Goal: Transaction & Acquisition: Purchase product/service

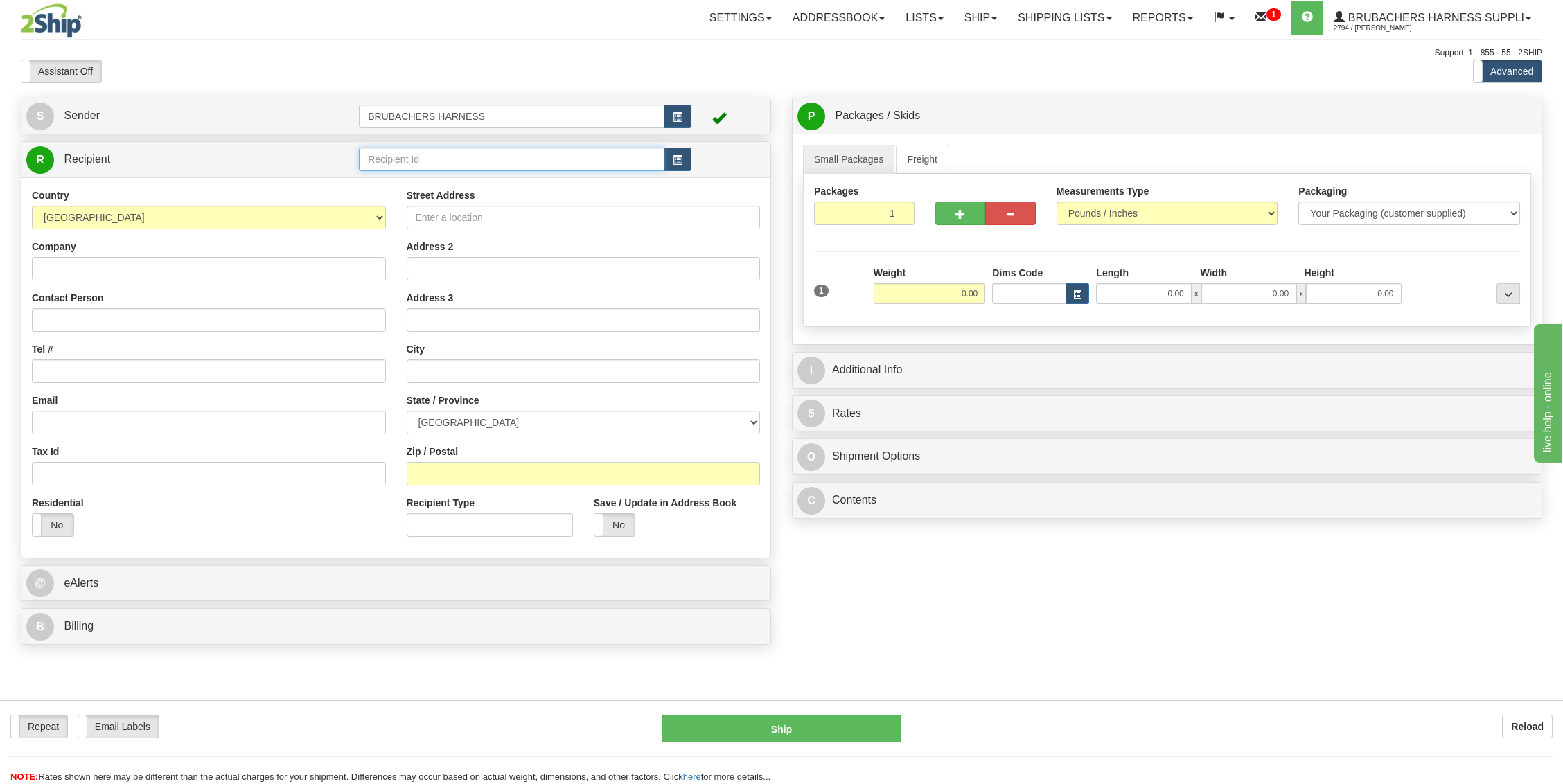
click at [423, 154] on input "text" at bounding box center [512, 159] width 306 height 23
click at [384, 182] on div "GERWO1" at bounding box center [509, 180] width 293 height 15
type input "GERWO1"
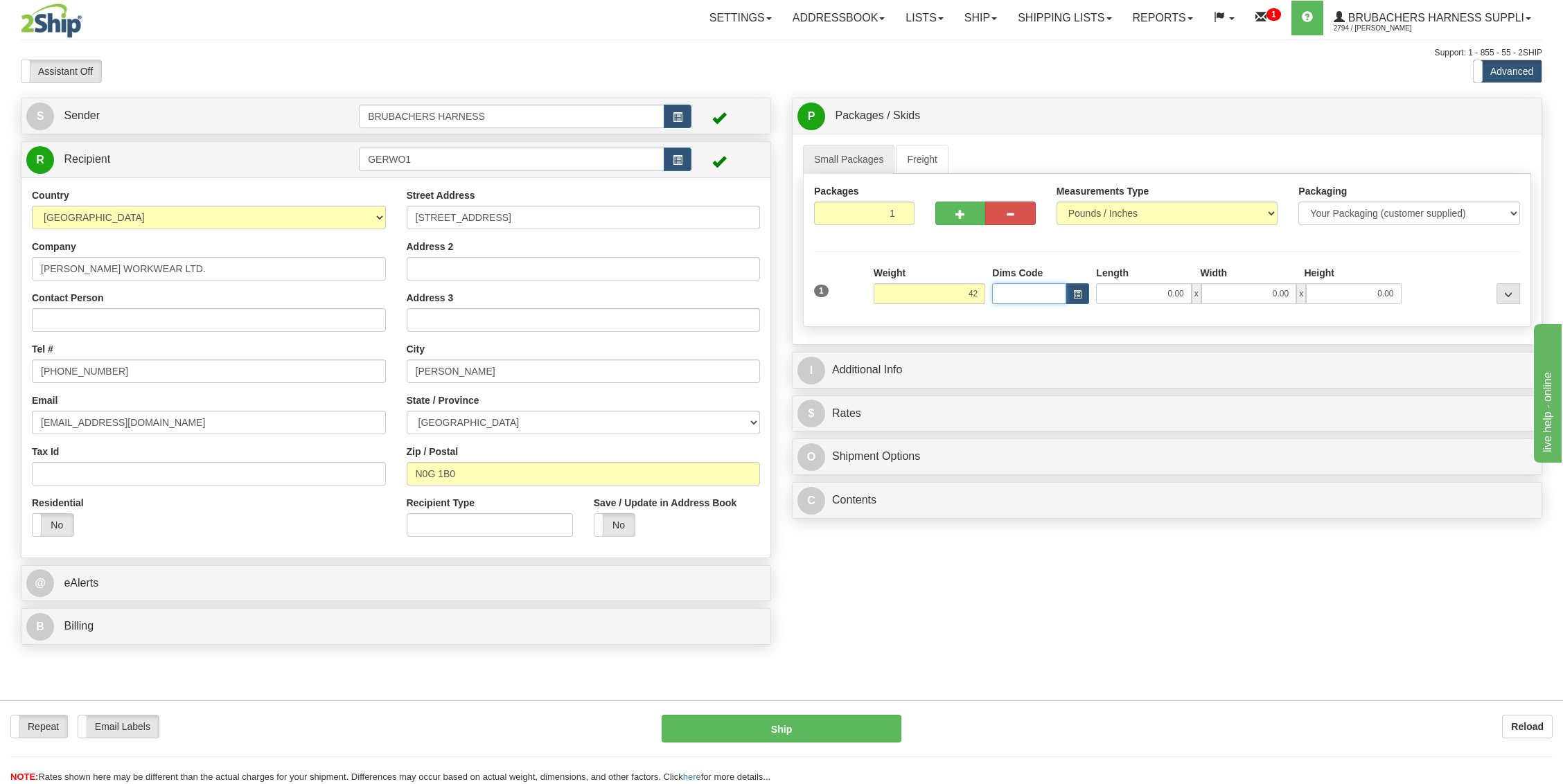
type input "42.00"
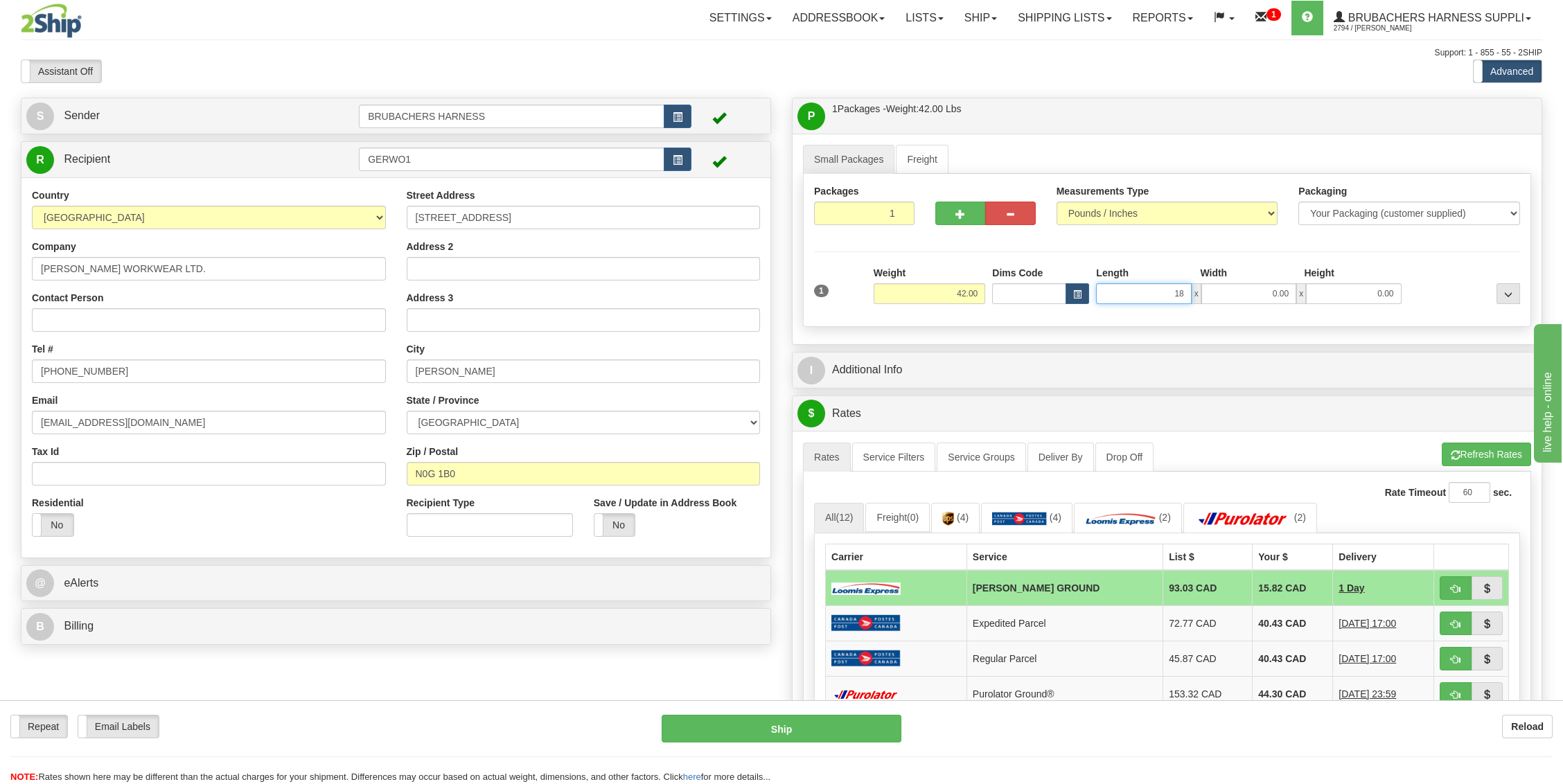
type input "18.00"
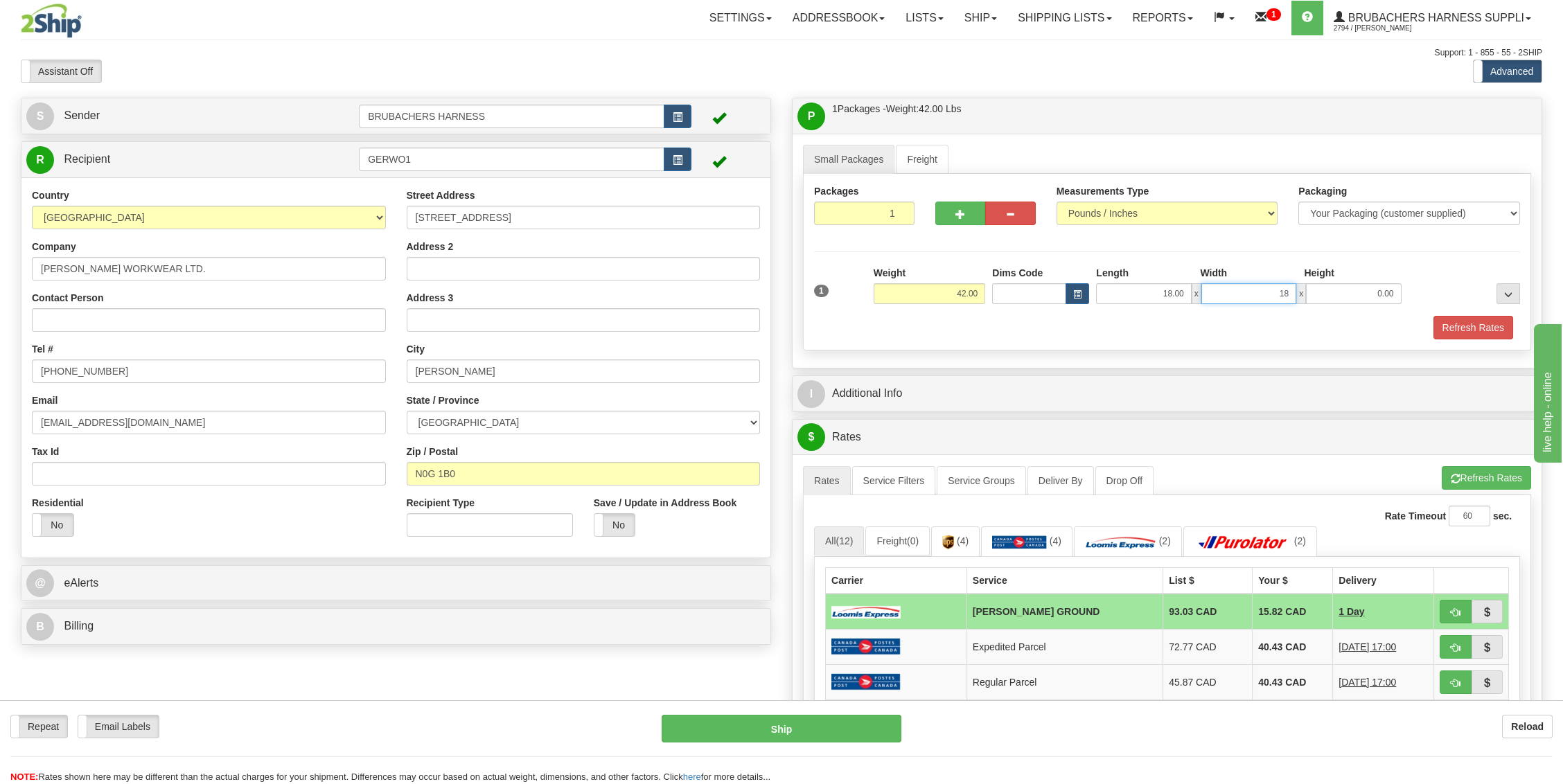
type input "18.00"
click at [1484, 328] on button "Refresh Rates" at bounding box center [1473, 327] width 79 height 23
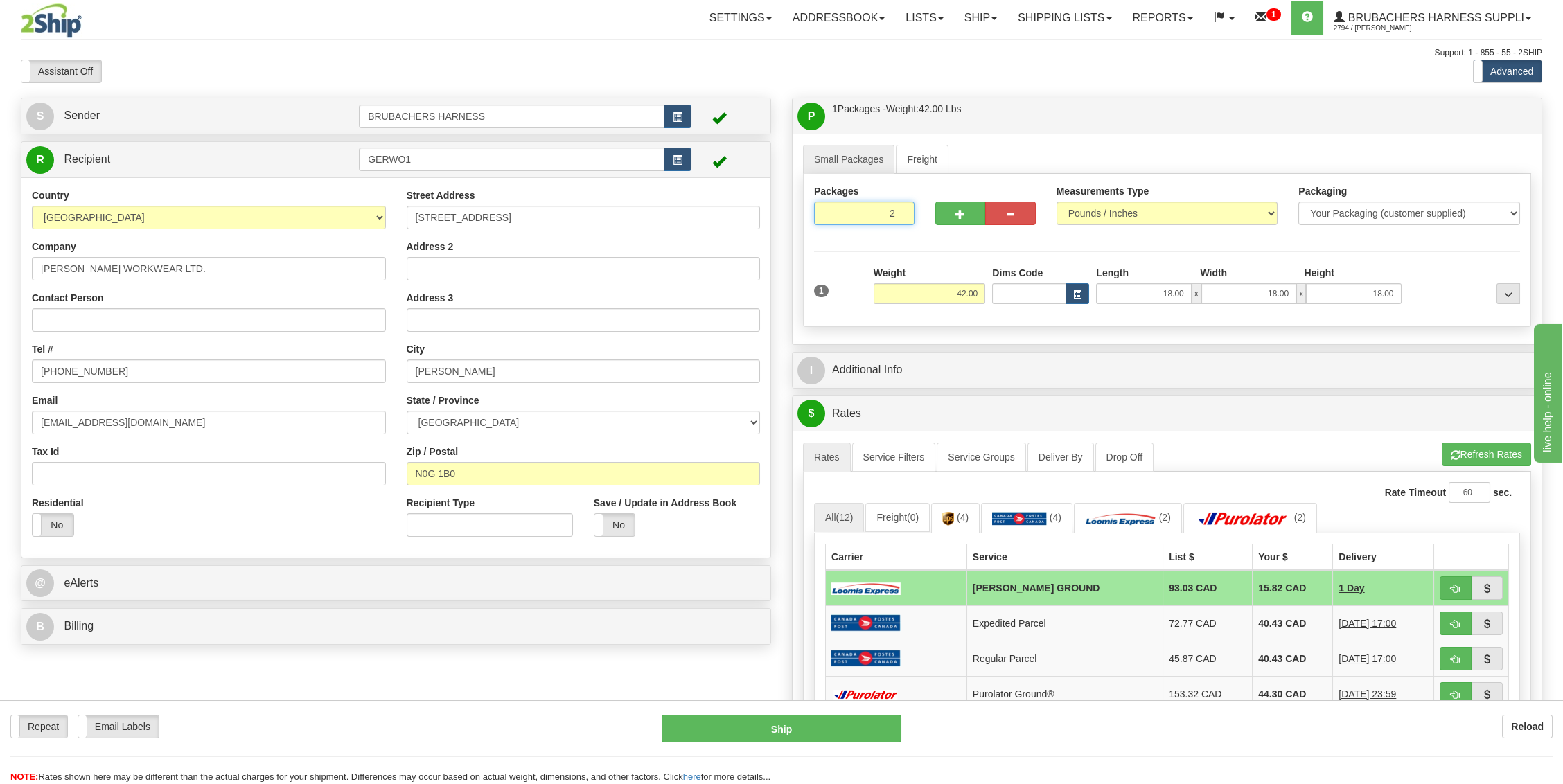
type input "2"
radio input "true"
click at [897, 208] on input "2" at bounding box center [864, 213] width 100 height 23
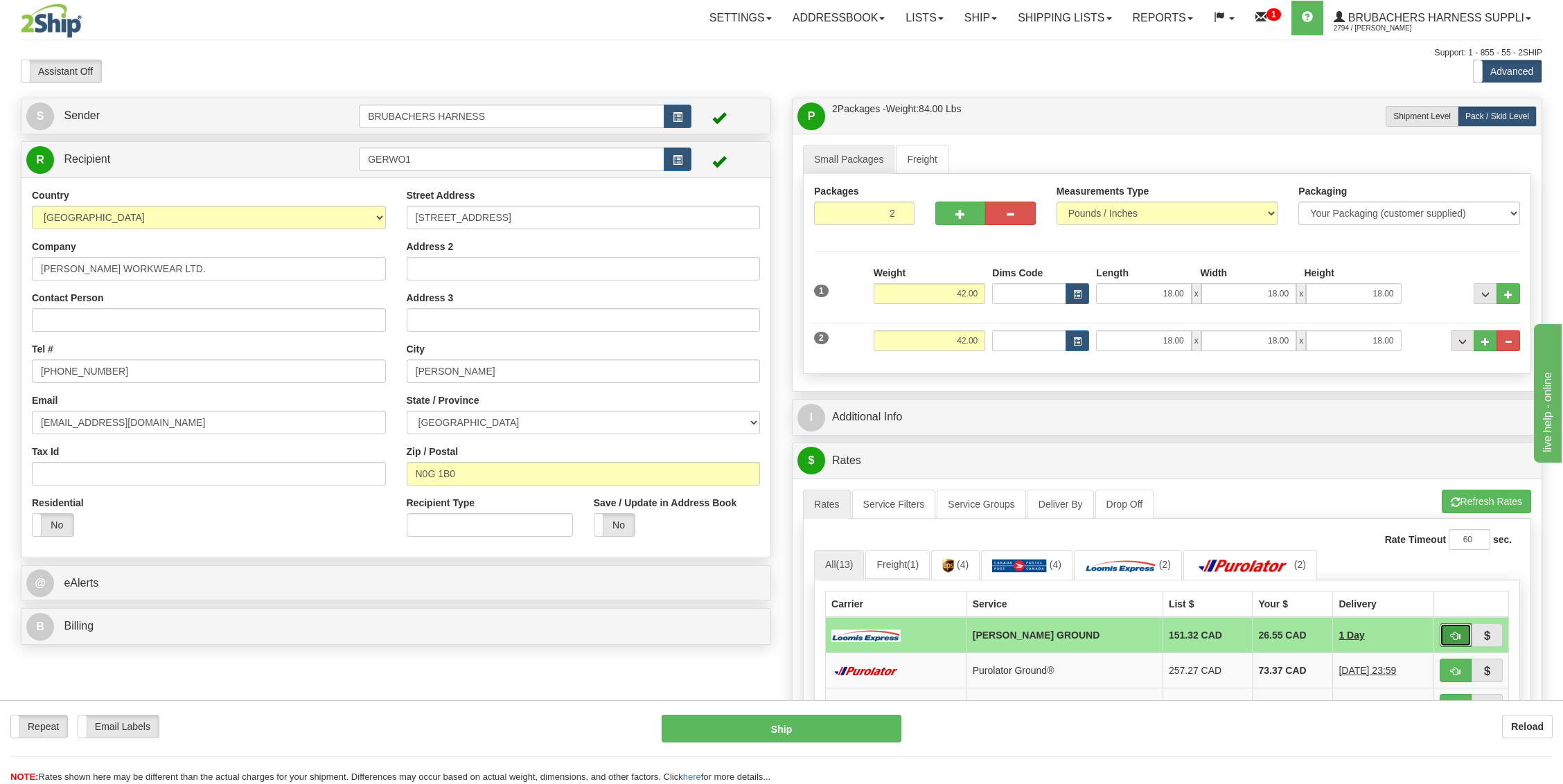
click at [1455, 623] on button "button" at bounding box center [1455, 634] width 32 height 23
type input "DD"
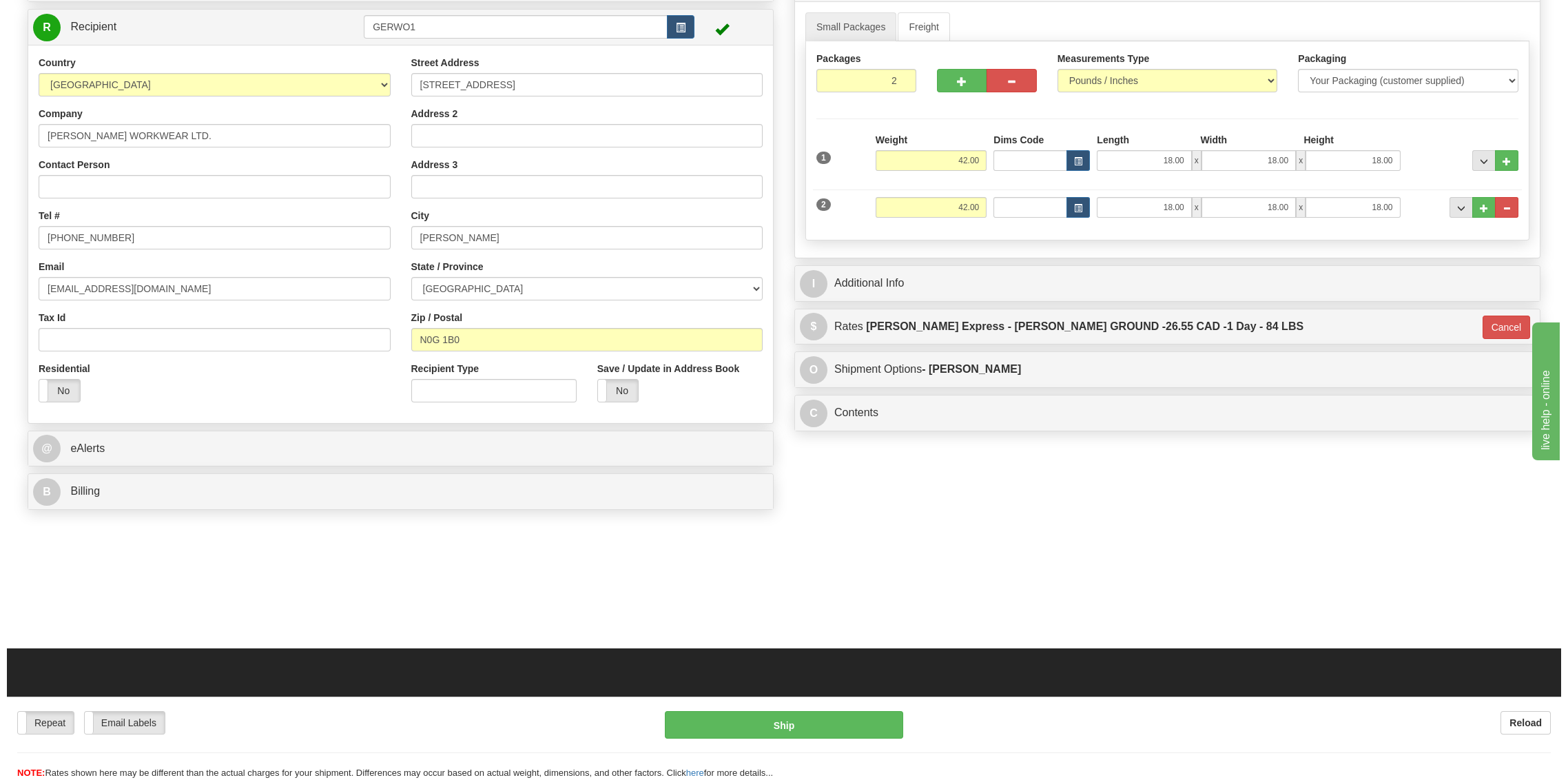
scroll to position [183, 0]
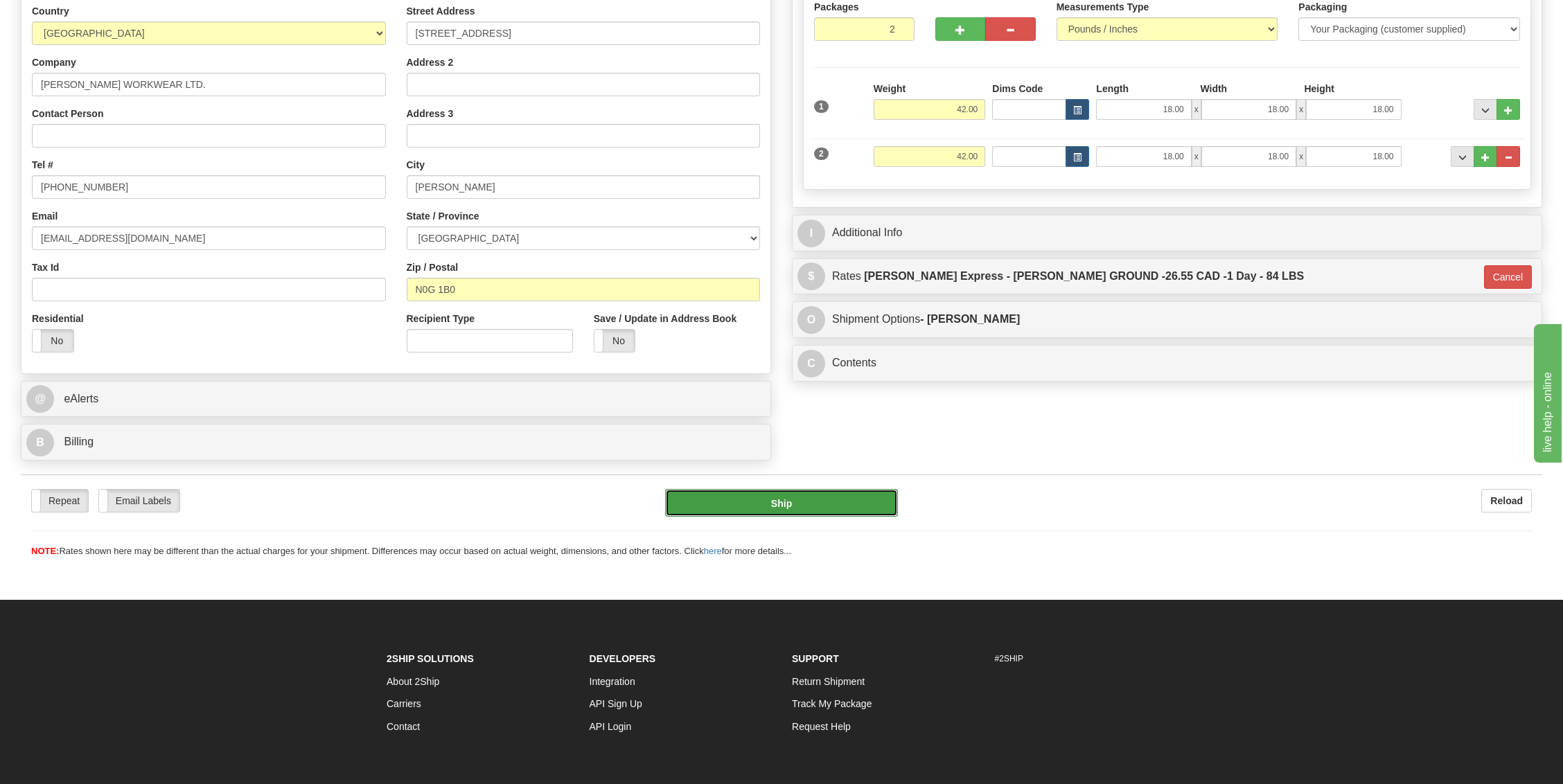
click at [833, 493] on button "Ship" at bounding box center [782, 502] width 233 height 28
